Goal: Find specific page/section: Find specific page/section

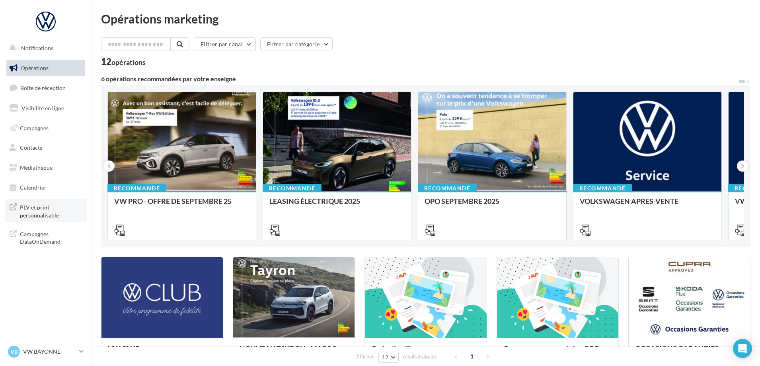
click at [54, 213] on span "PLV et print personnalisable" at bounding box center [51, 210] width 62 height 17
click at [49, 85] on span "Boîte de réception" at bounding box center [42, 87] width 45 height 7
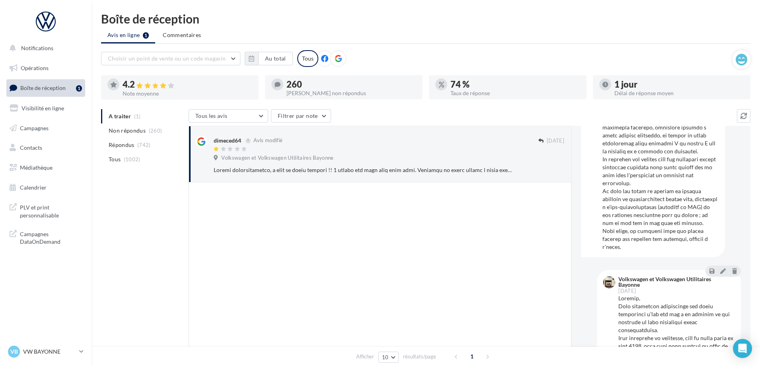
scroll to position [318, 0]
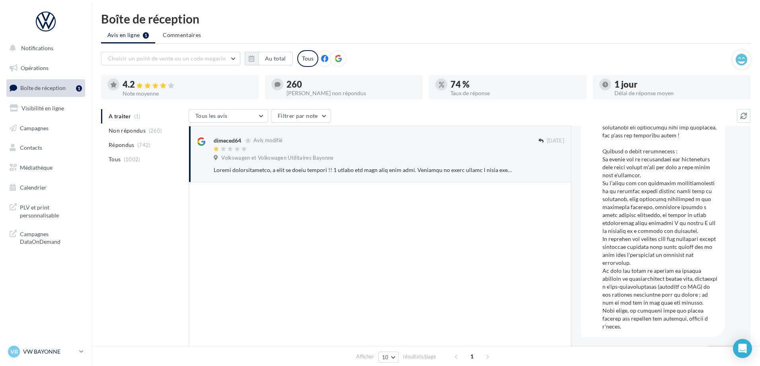
click at [53, 354] on p "VW BAYONNE" at bounding box center [49, 351] width 53 height 8
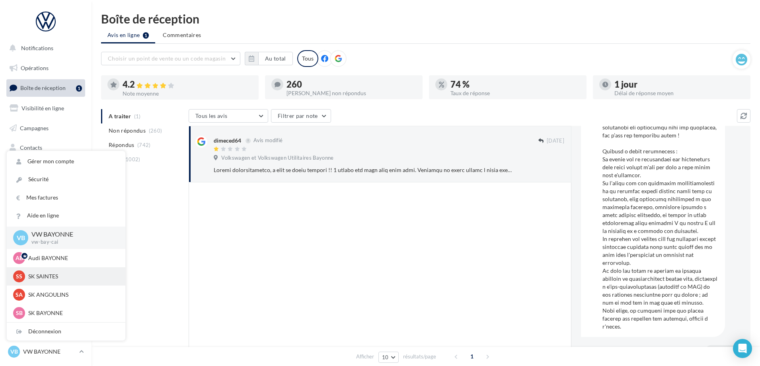
scroll to position [55, 0]
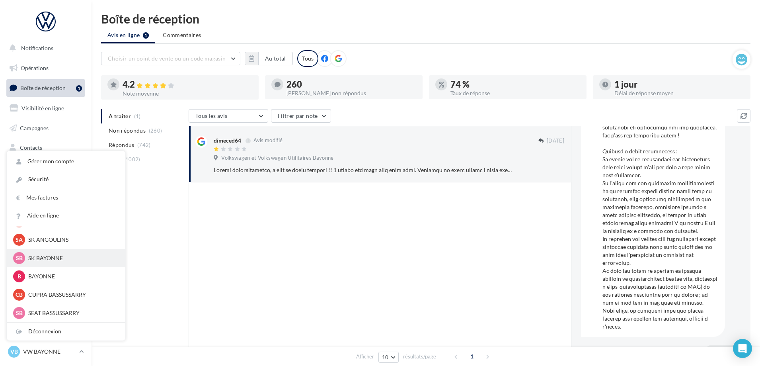
click at [54, 258] on p "SK BAYONNE" at bounding box center [72, 258] width 88 height 8
